Goal: Check status

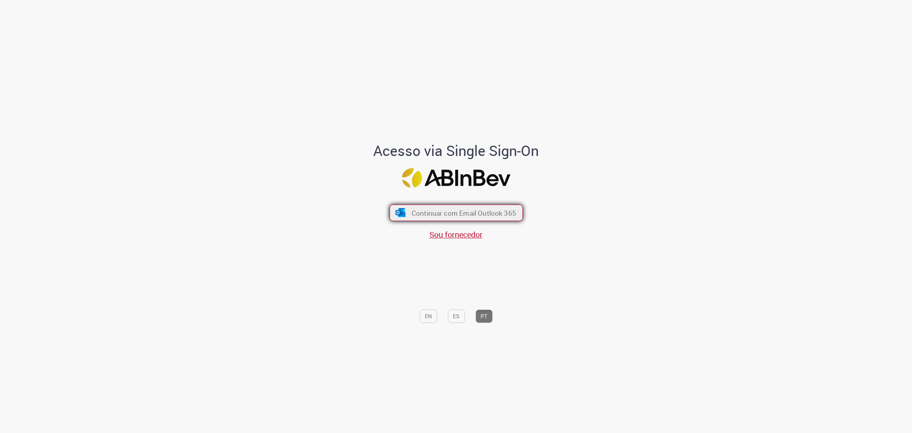
click at [502, 211] on span "Continuar com Email Outlook 365" at bounding box center [463, 212] width 104 height 9
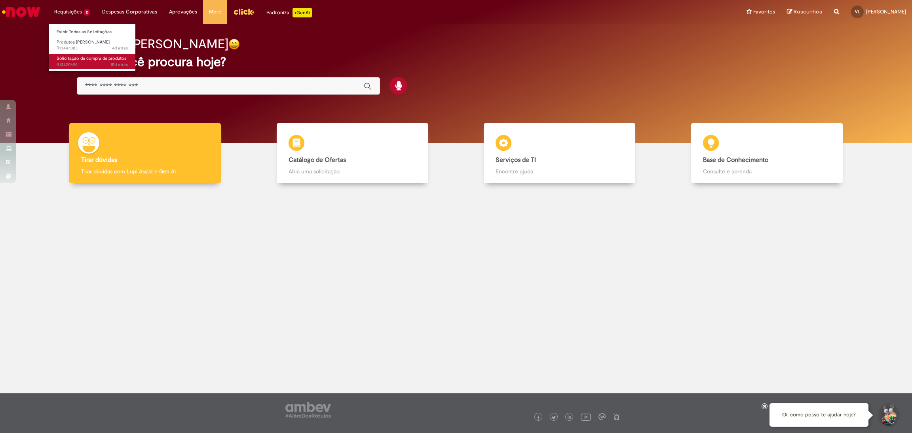
click at [81, 55] on span "Solicitação de compra de produtos" at bounding box center [92, 58] width 70 height 6
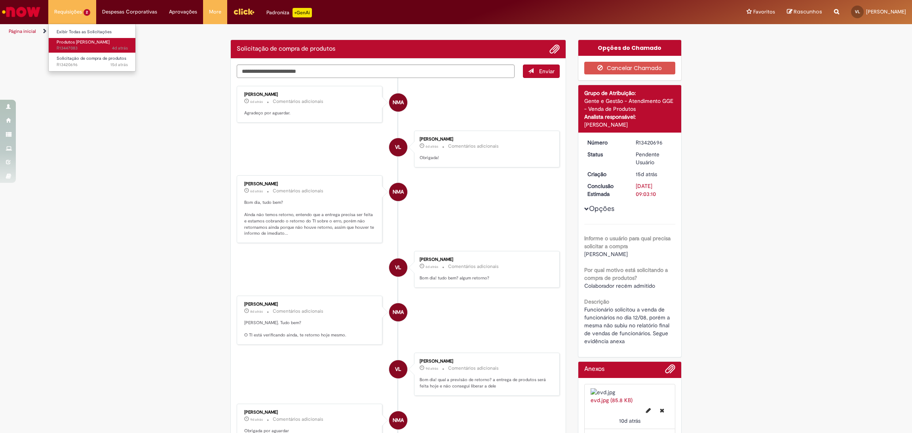
click at [93, 41] on span "Produtos [PERSON_NAME]" at bounding box center [83, 42] width 53 height 6
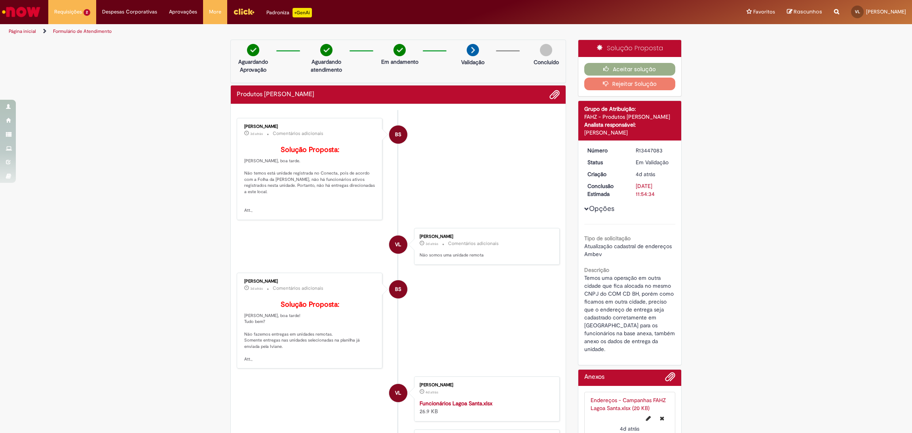
click at [136, 152] on div "Verificar Código de Barras Aguardando Aprovação Aguardando atendimento Em andam…" at bounding box center [456, 309] width 912 height 538
